Goal: Information Seeking & Learning: Learn about a topic

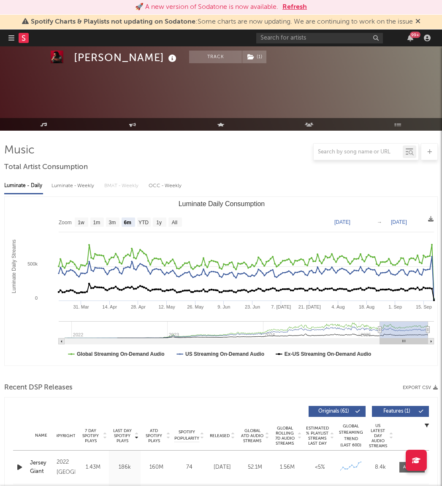
select select "6m"
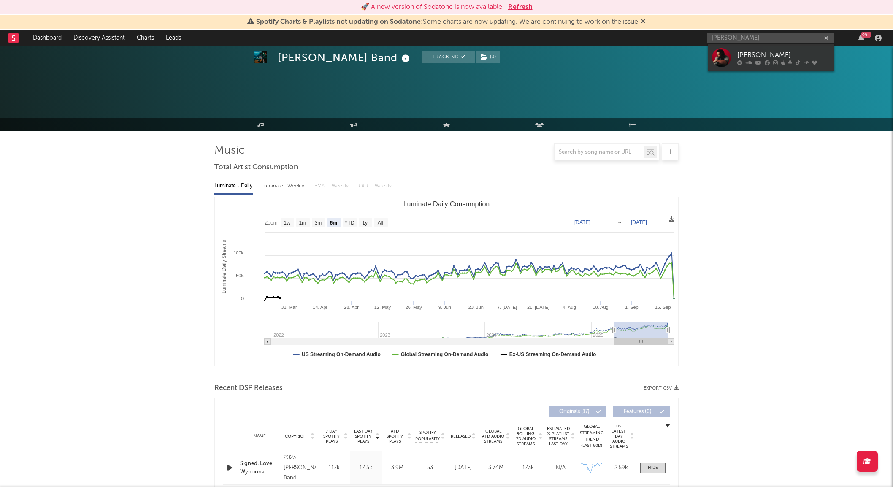
select select "6m"
select select "1w"
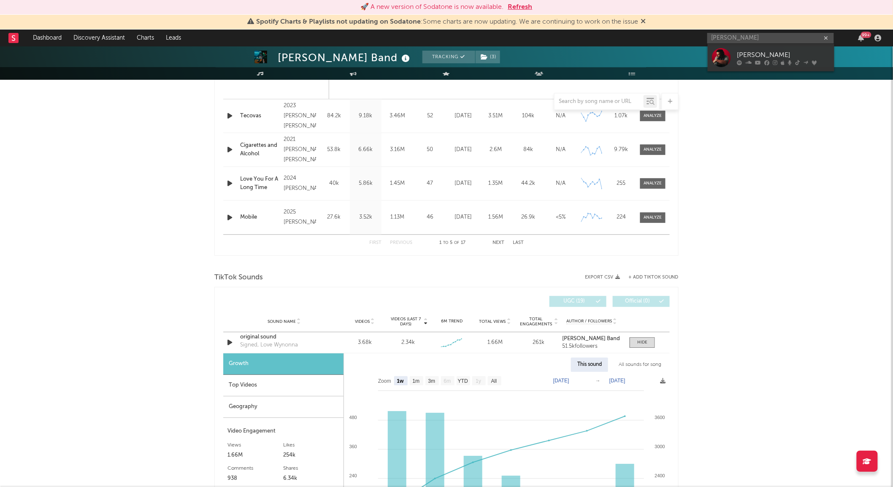
scroll to position [690, 0]
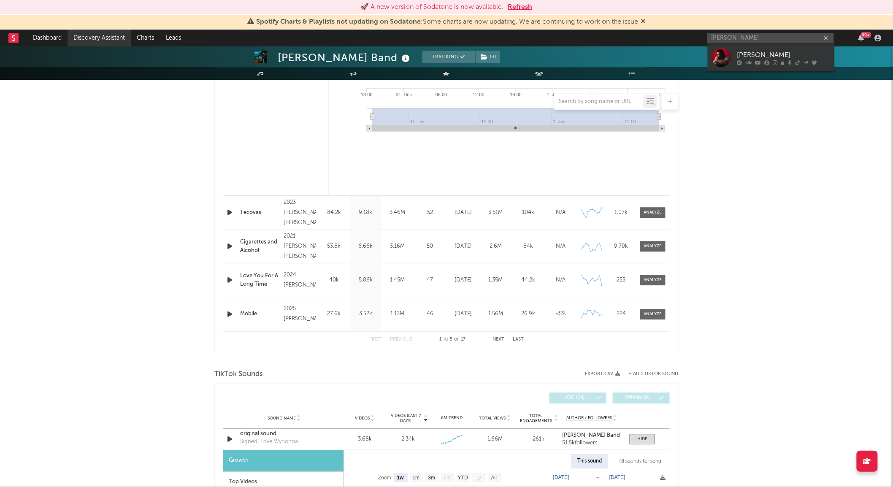
click at [106, 40] on link "Discovery Assistant" at bounding box center [98, 38] width 63 height 17
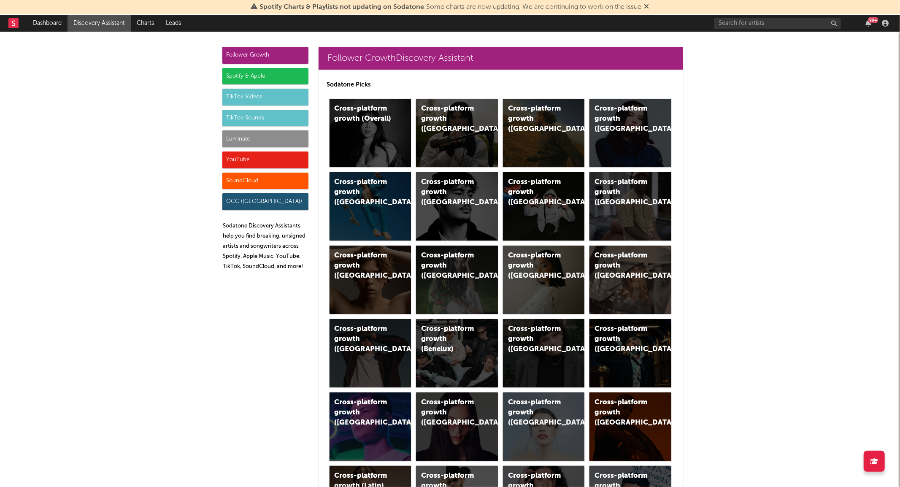
click at [245, 114] on div "TikTok Sounds" at bounding box center [265, 118] width 86 height 17
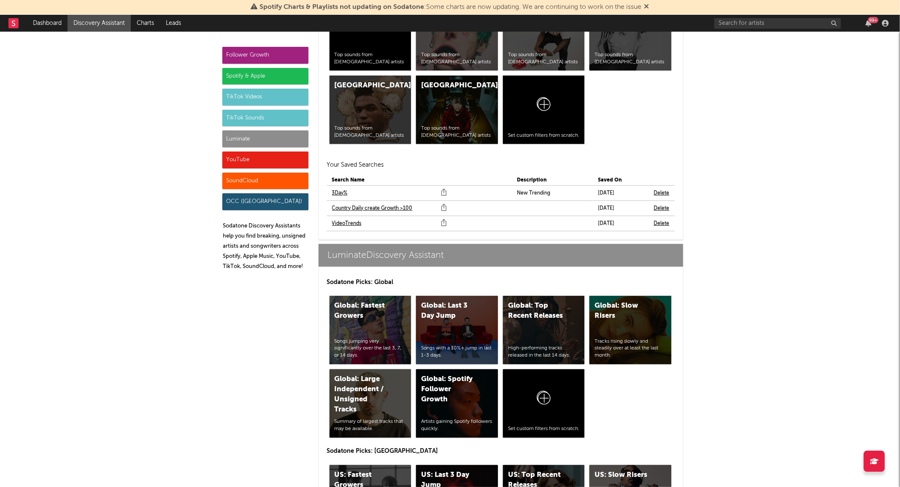
scroll to position [3644, 0]
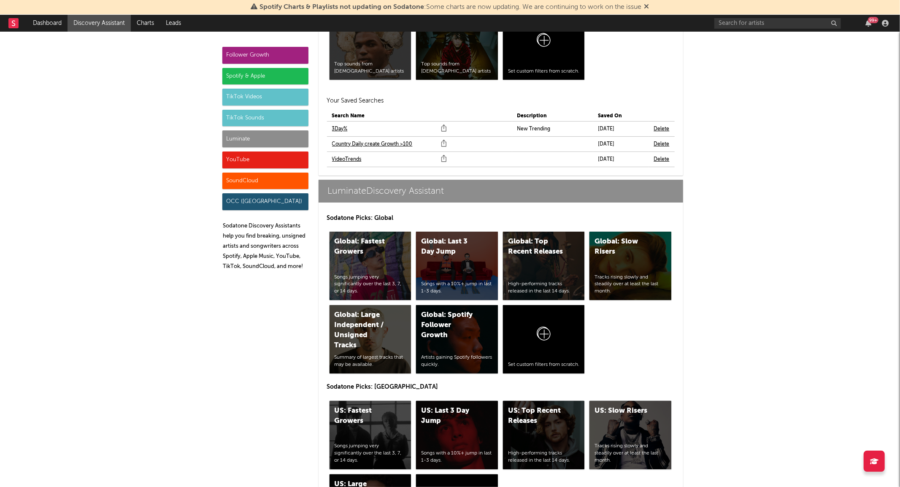
click at [340, 157] on link "VideoTrends" at bounding box center [347, 159] width 30 height 10
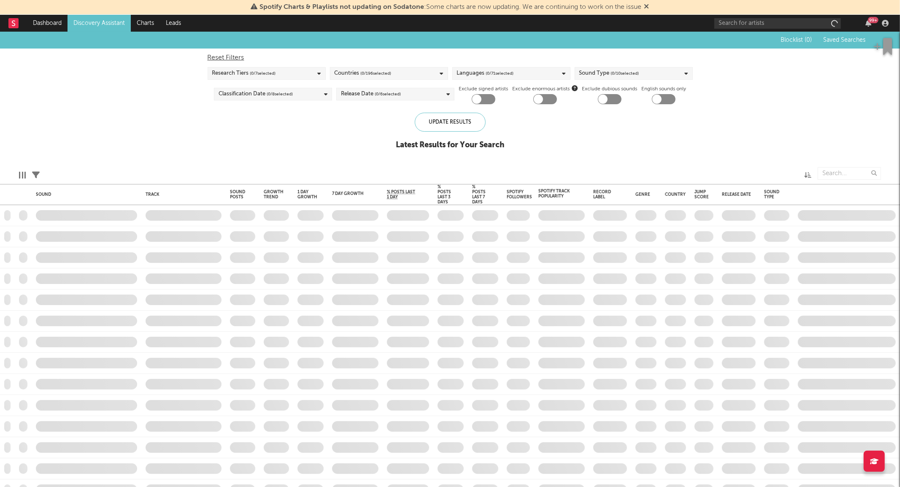
checkbox input "true"
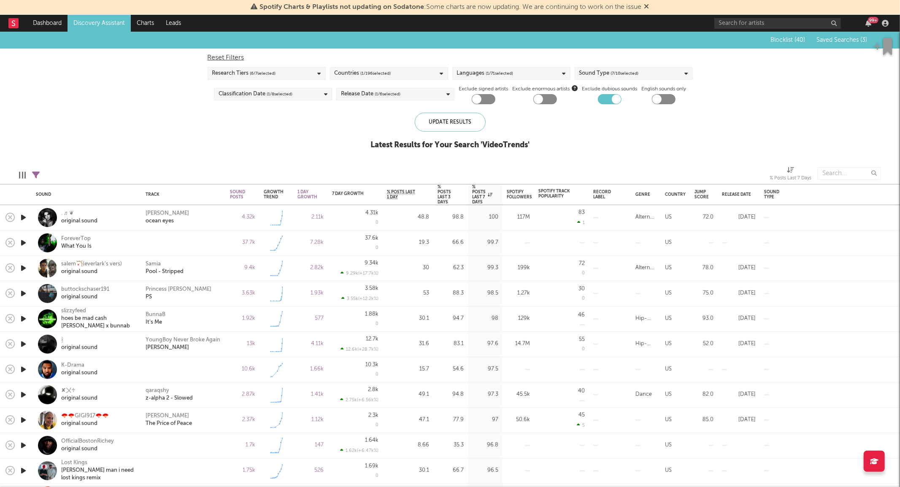
click at [23, 216] on icon "button" at bounding box center [23, 217] width 9 height 11
click at [23, 243] on icon "button" at bounding box center [23, 243] width 9 height 11
click at [449, 197] on div "% Posts Last 3 Days" at bounding box center [443, 194] width 13 height 20
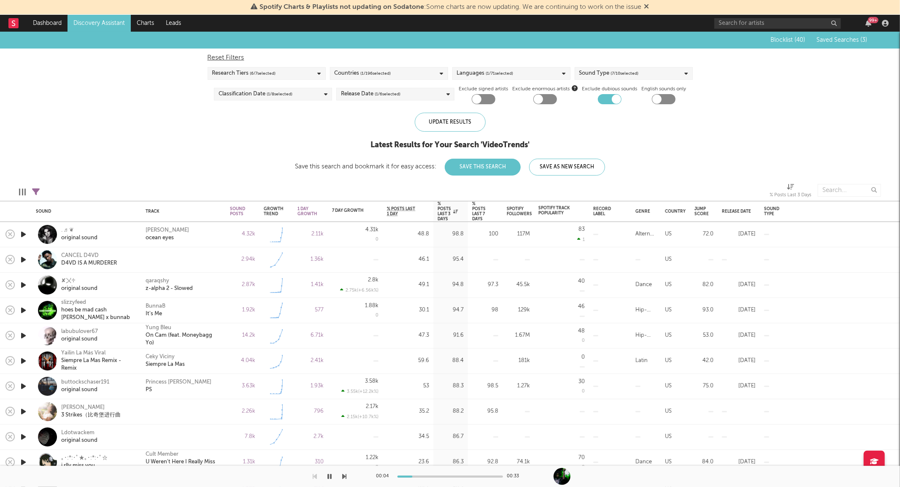
click at [328, 473] on icon "button" at bounding box center [330, 476] width 4 height 7
click at [24, 238] on icon "button" at bounding box center [23, 234] width 9 height 11
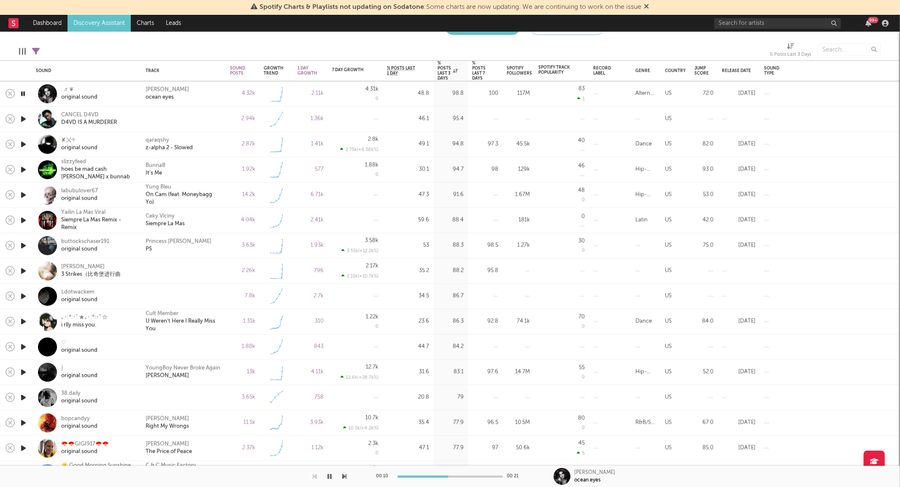
click at [20, 169] on icon "button" at bounding box center [23, 170] width 9 height 11
click at [25, 172] on icon "button" at bounding box center [23, 170] width 8 height 11
click at [20, 218] on icon "button" at bounding box center [23, 220] width 9 height 11
click at [21, 217] on icon "button" at bounding box center [23, 220] width 8 height 11
click at [23, 271] on icon "button" at bounding box center [23, 271] width 9 height 11
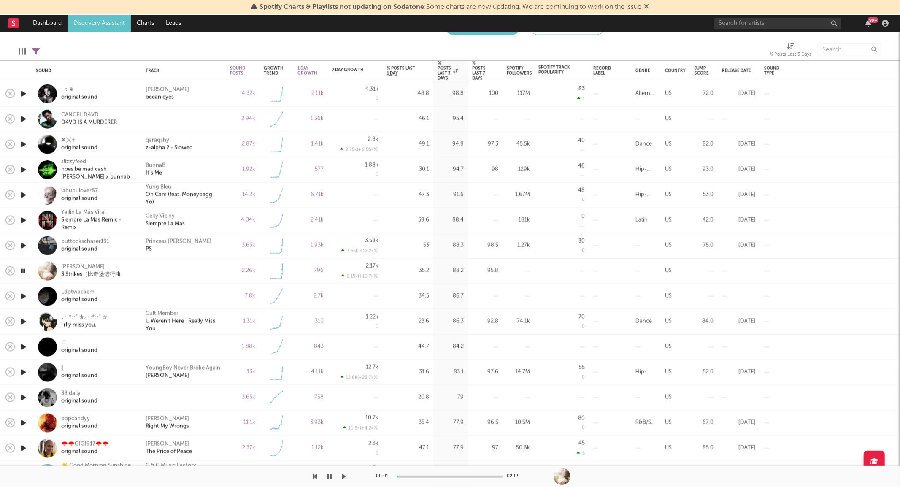
click at [23, 271] on icon "button" at bounding box center [23, 271] width 8 height 11
click at [22, 345] on icon "button" at bounding box center [23, 347] width 9 height 11
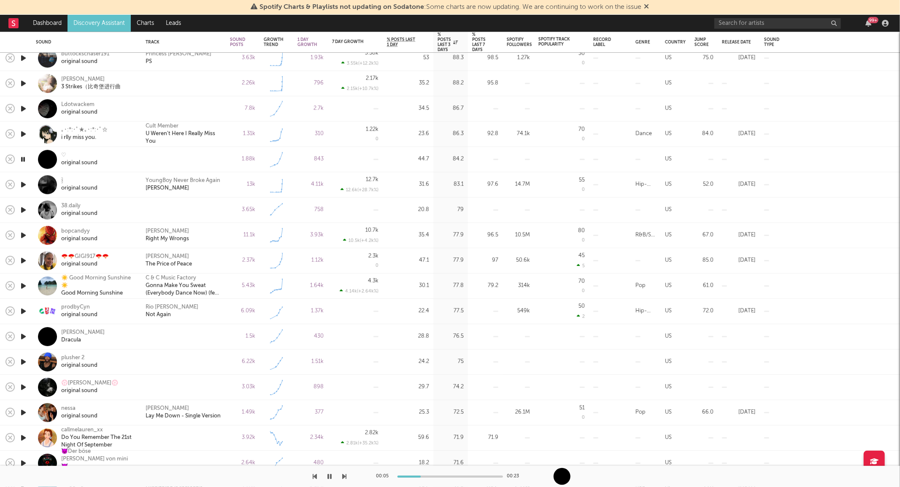
click at [24, 184] on icon "button" at bounding box center [23, 184] width 9 height 11
click at [24, 184] on icon "button" at bounding box center [23, 184] width 8 height 11
click at [23, 209] on icon "button" at bounding box center [23, 210] width 9 height 11
click at [23, 209] on icon "button" at bounding box center [23, 210] width 8 height 11
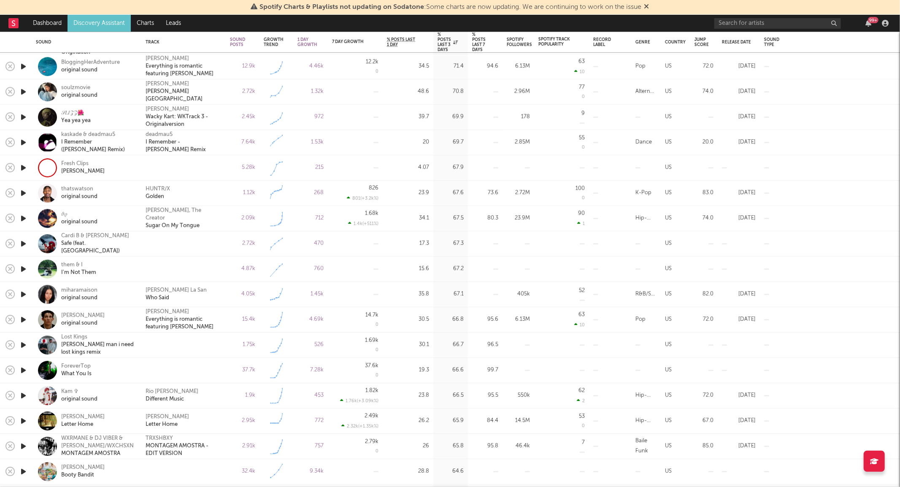
click at [22, 269] on icon "button" at bounding box center [23, 269] width 9 height 11
click at [22, 269] on icon "button" at bounding box center [23, 269] width 8 height 11
